Goal: Task Accomplishment & Management: Manage account settings

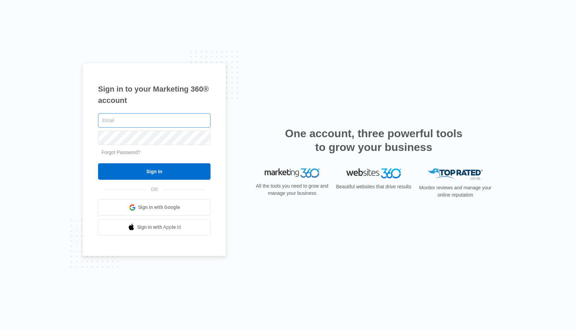
click at [178, 127] on form "Forgot Password? Sign In" at bounding box center [154, 146] width 113 height 68
click at [179, 122] on input "text" at bounding box center [154, 120] width 113 height 14
type input "[EMAIL_ADDRESS][DOMAIN_NAME]"
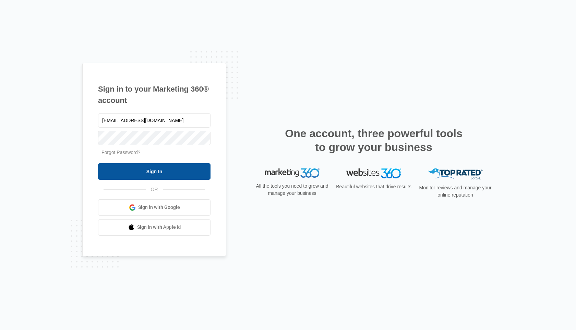
click at [177, 177] on input "Sign In" at bounding box center [154, 171] width 113 height 16
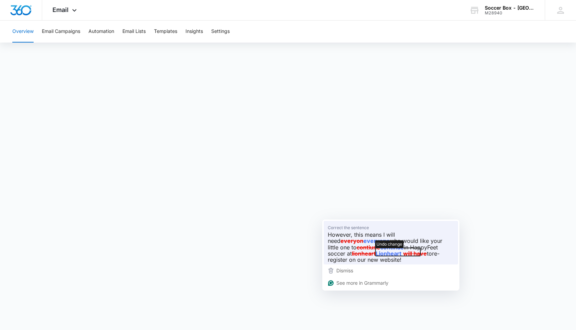
click at [378, 251] on icon "button" at bounding box center [398, 252] width 45 height 8
